Goal: Task Accomplishment & Management: Manage account settings

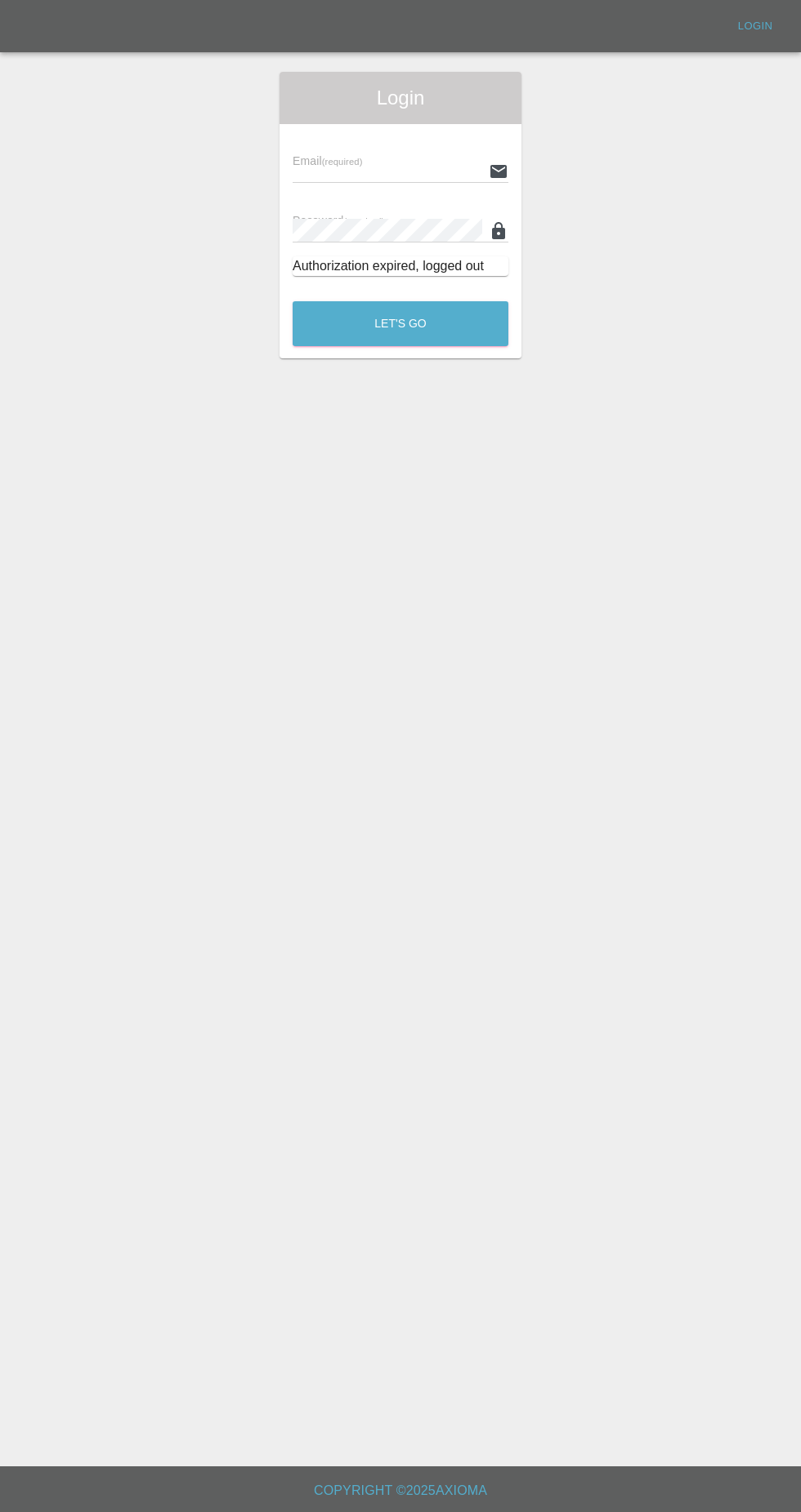
click at [334, 165] on input "text" at bounding box center [387, 171] width 190 height 24
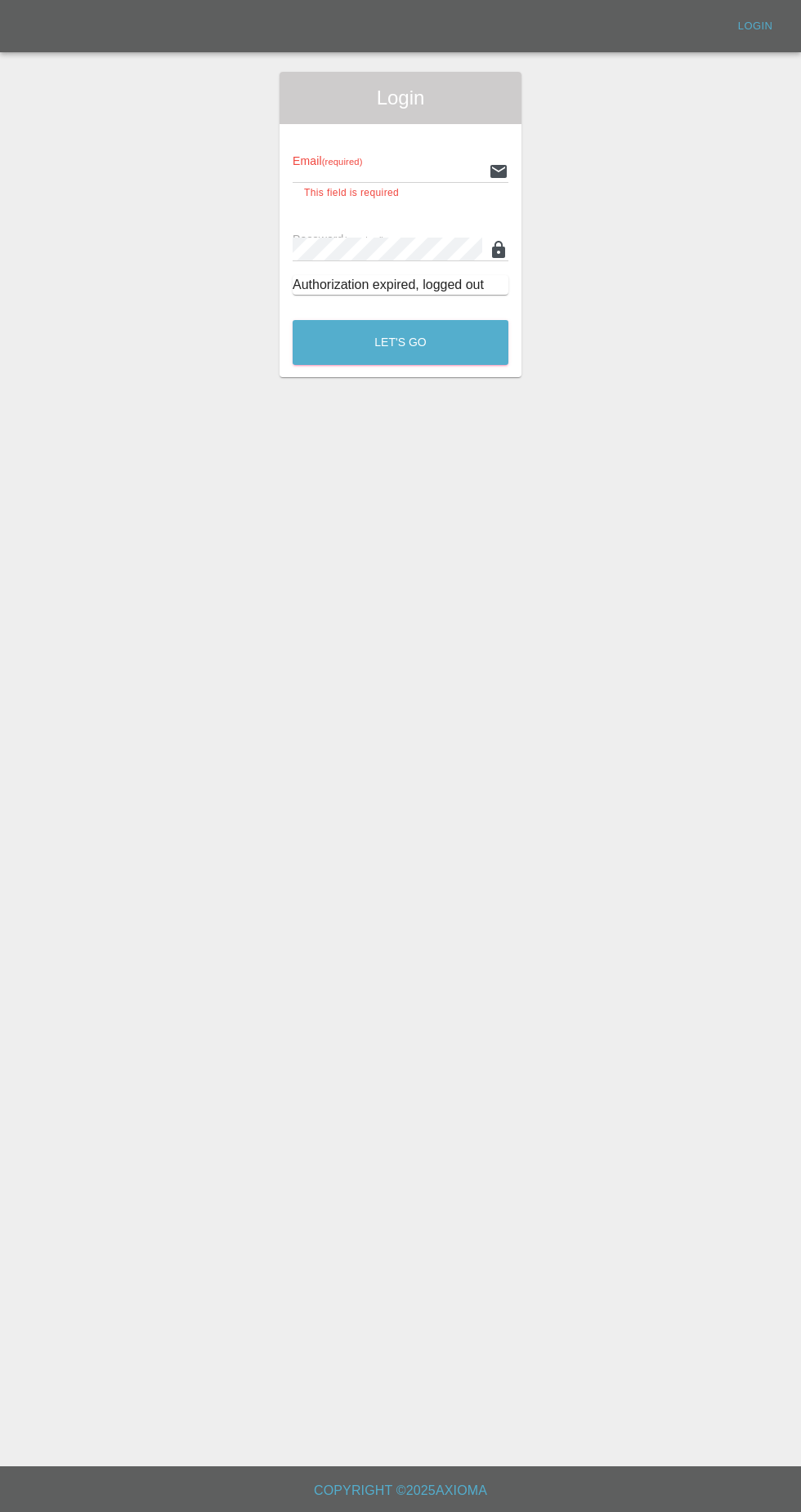
type input "[EMAIL_ADDRESS][DOMAIN_NAME]"
click at [292, 320] on button "Let's Go" at bounding box center [400, 342] width 215 height 45
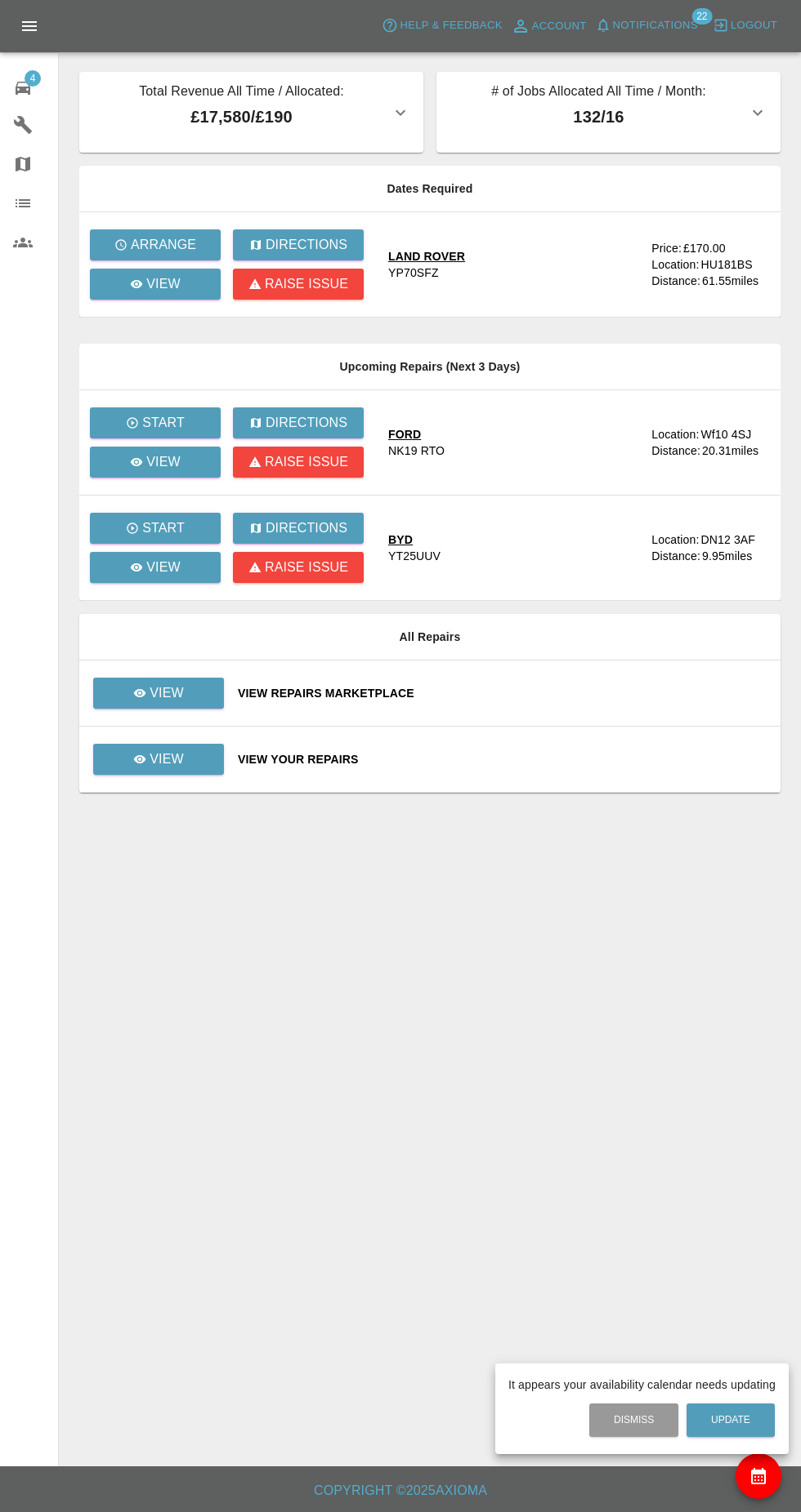
click at [129, 305] on div at bounding box center [400, 756] width 801 height 1512
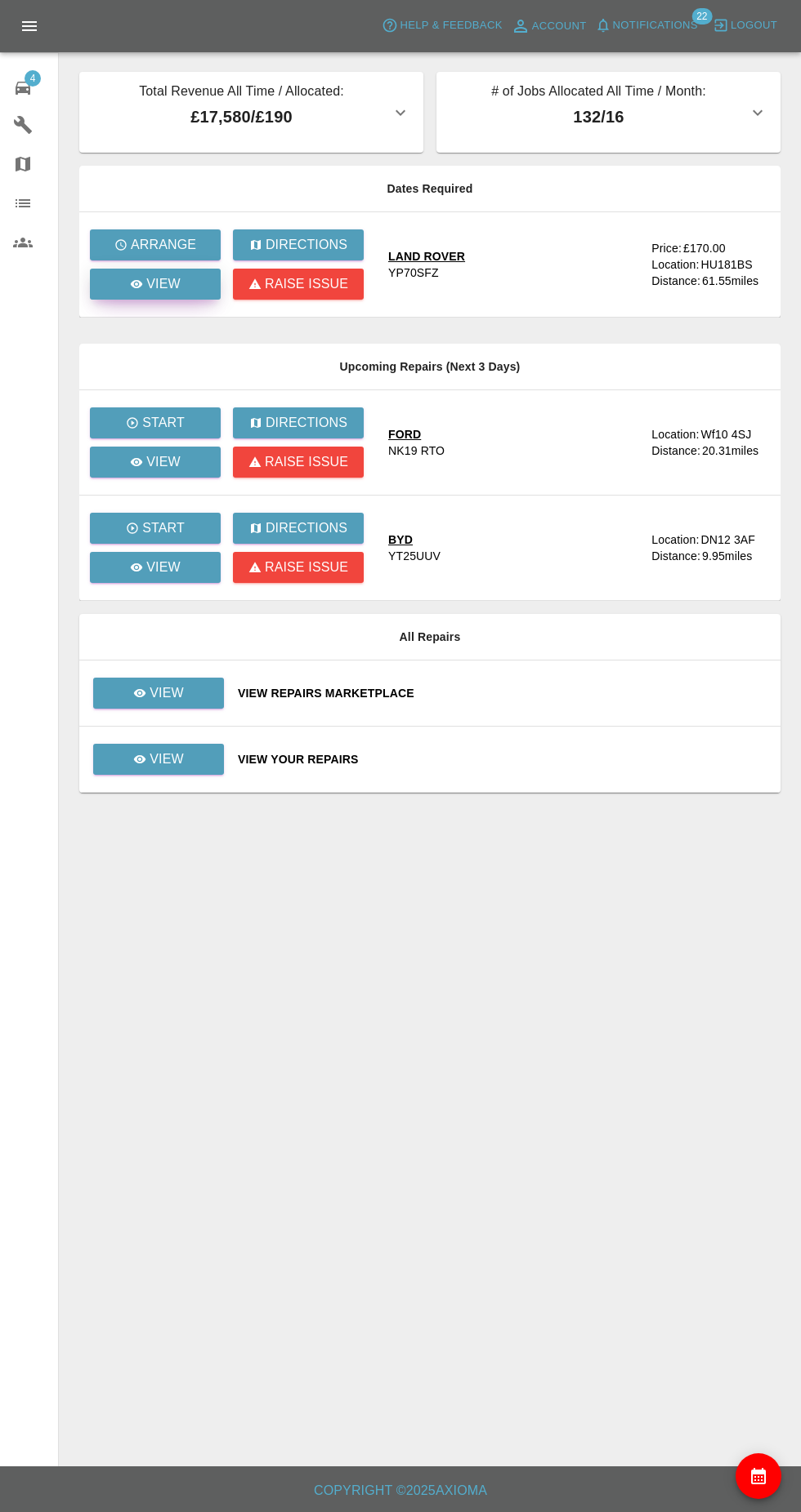
click at [164, 293] on p "View" at bounding box center [164, 284] width 34 height 20
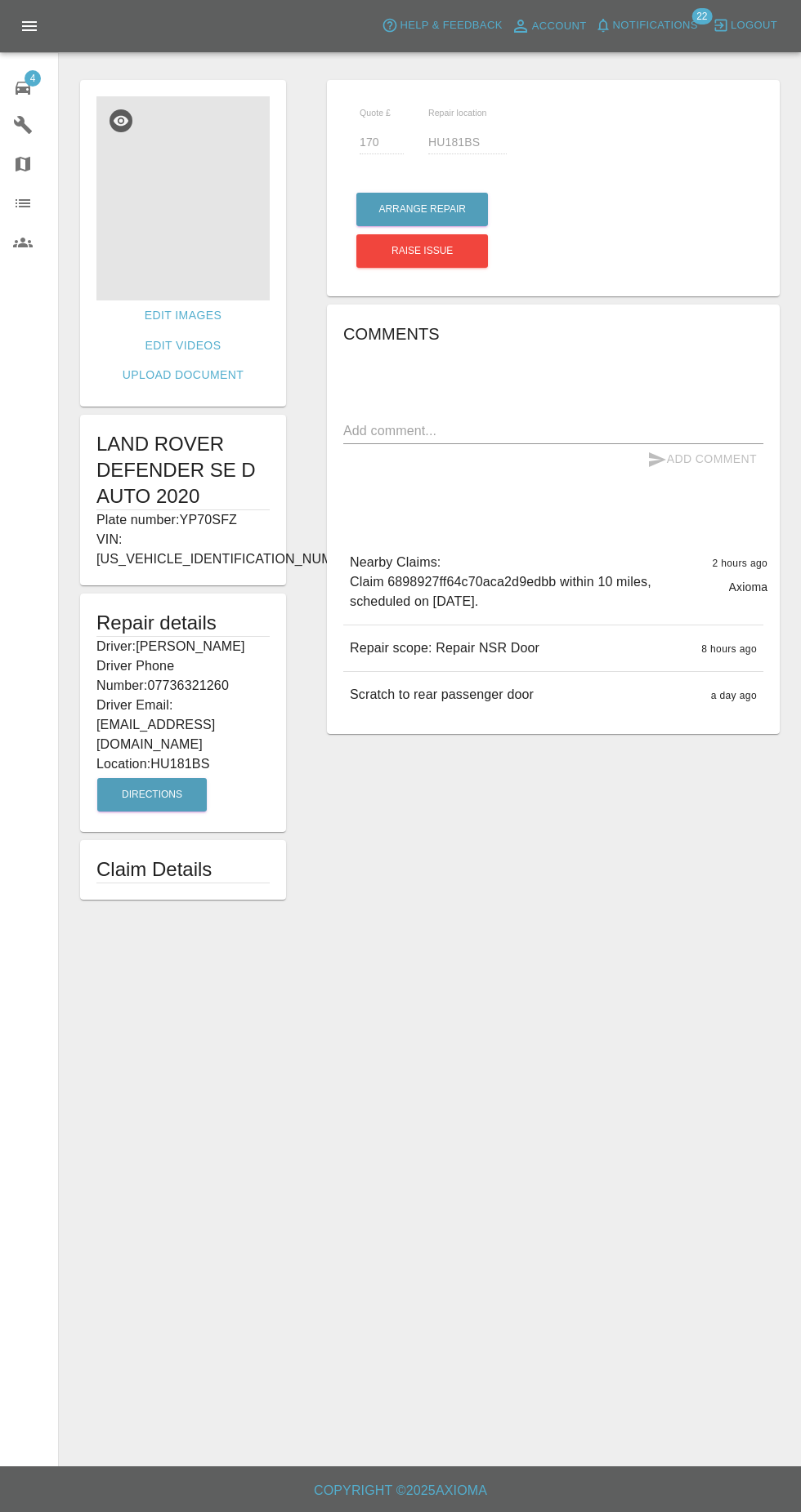
click at [199, 212] on img at bounding box center [183, 198] width 173 height 204
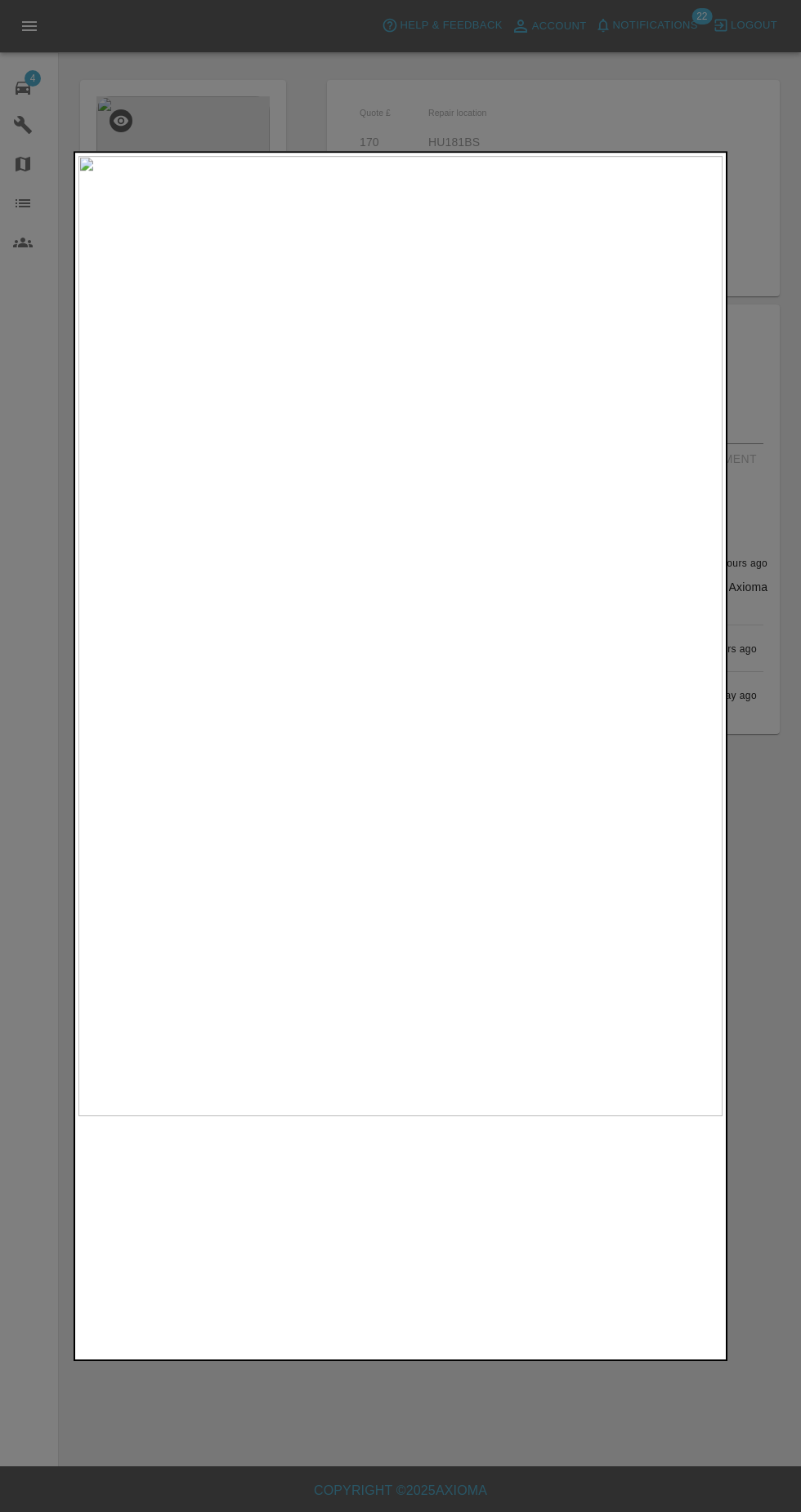
click at [486, 666] on img at bounding box center [400, 636] width 644 height 960
click at [172, 1230] on img at bounding box center [155, 1236] width 155 height 224
